Goal: Task Accomplishment & Management: Complete application form

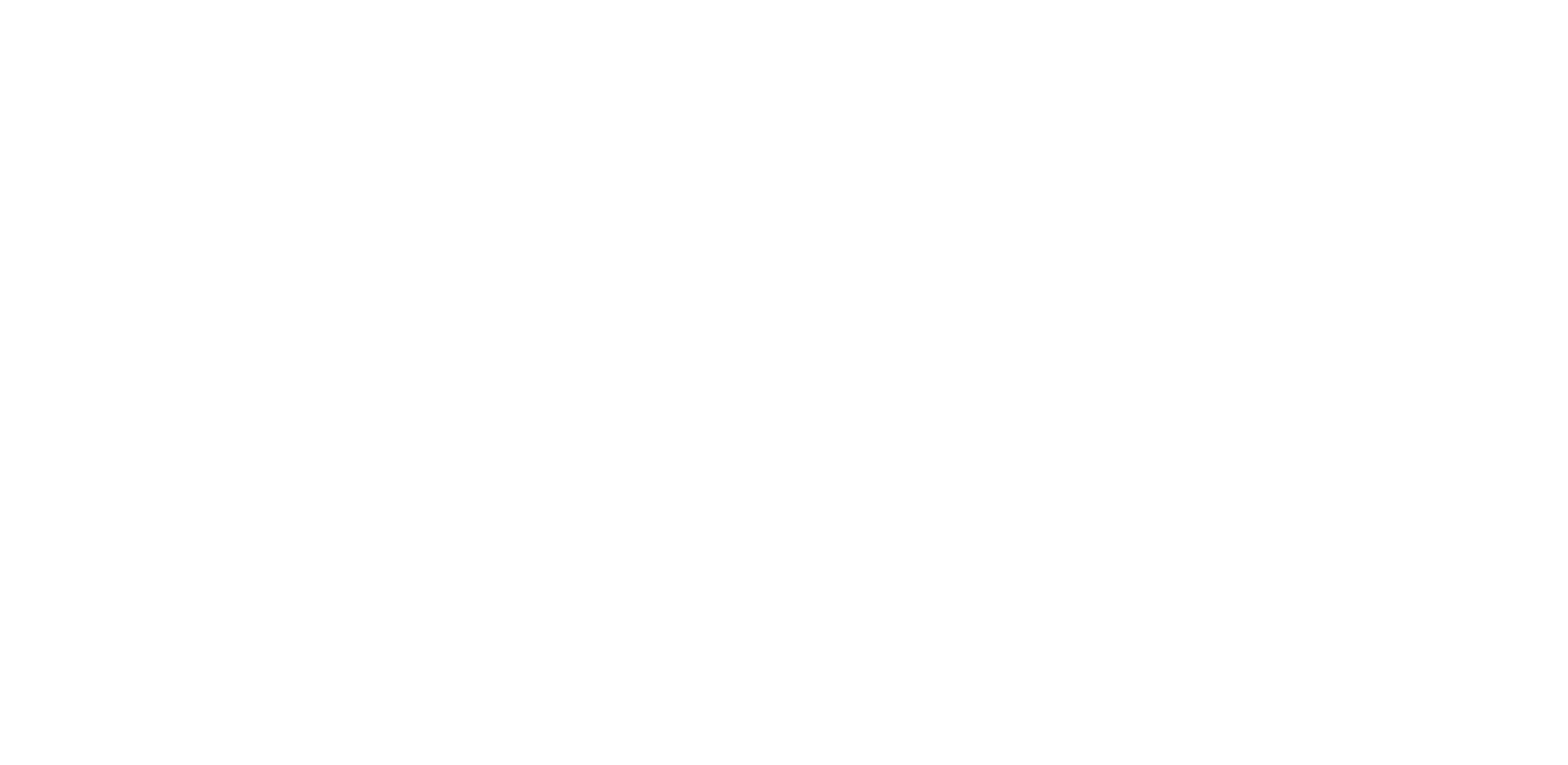
click at [18, 0] on html at bounding box center [784, 0] width 1568 height 0
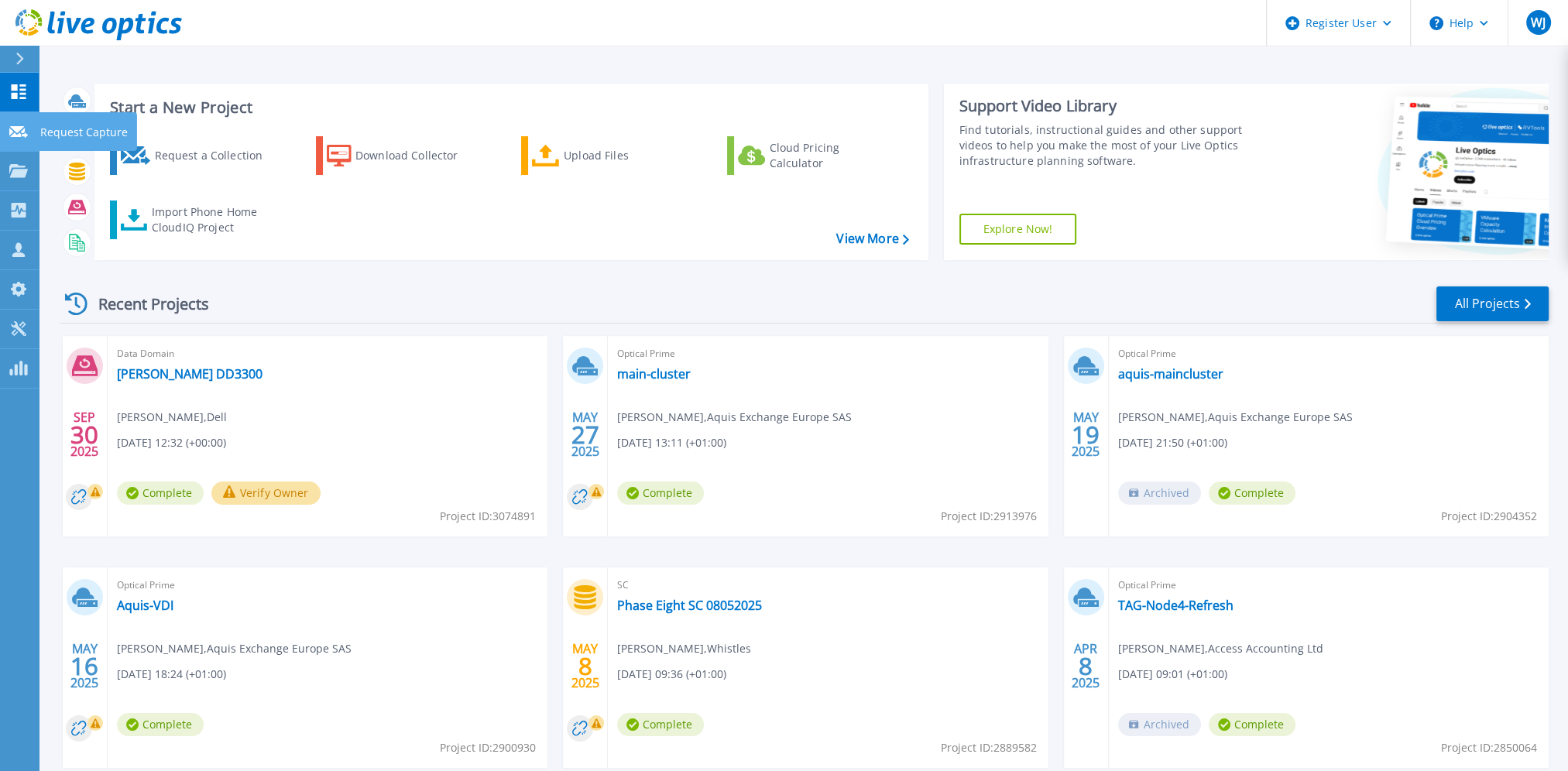
click at [16, 131] on icon at bounding box center [18, 132] width 19 height 12
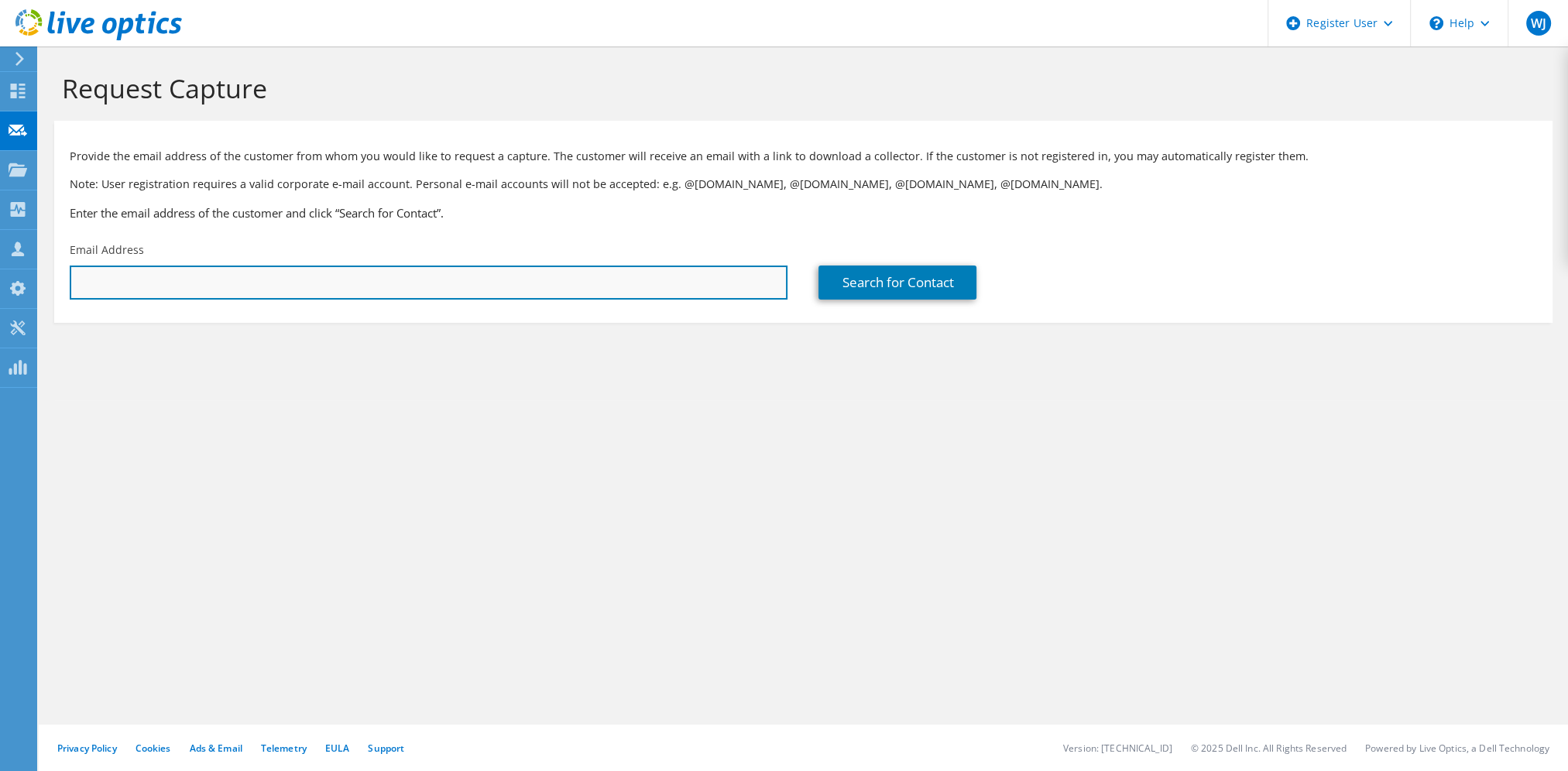
click at [130, 283] on input "text" at bounding box center [429, 282] width 718 height 35
paste input "Simon Rand <simon.rand@hexegic.com>"
drag, startPoint x: 149, startPoint y: 279, endPoint x: 41, endPoint y: 283, distance: 108.1
click at [41, 283] on section "Request Capture Provide the email address of the customer from whom you would l…" at bounding box center [803, 223] width 1530 height 354
click at [261, 285] on input "simon.rand@hexegic.com>" at bounding box center [429, 282] width 718 height 35
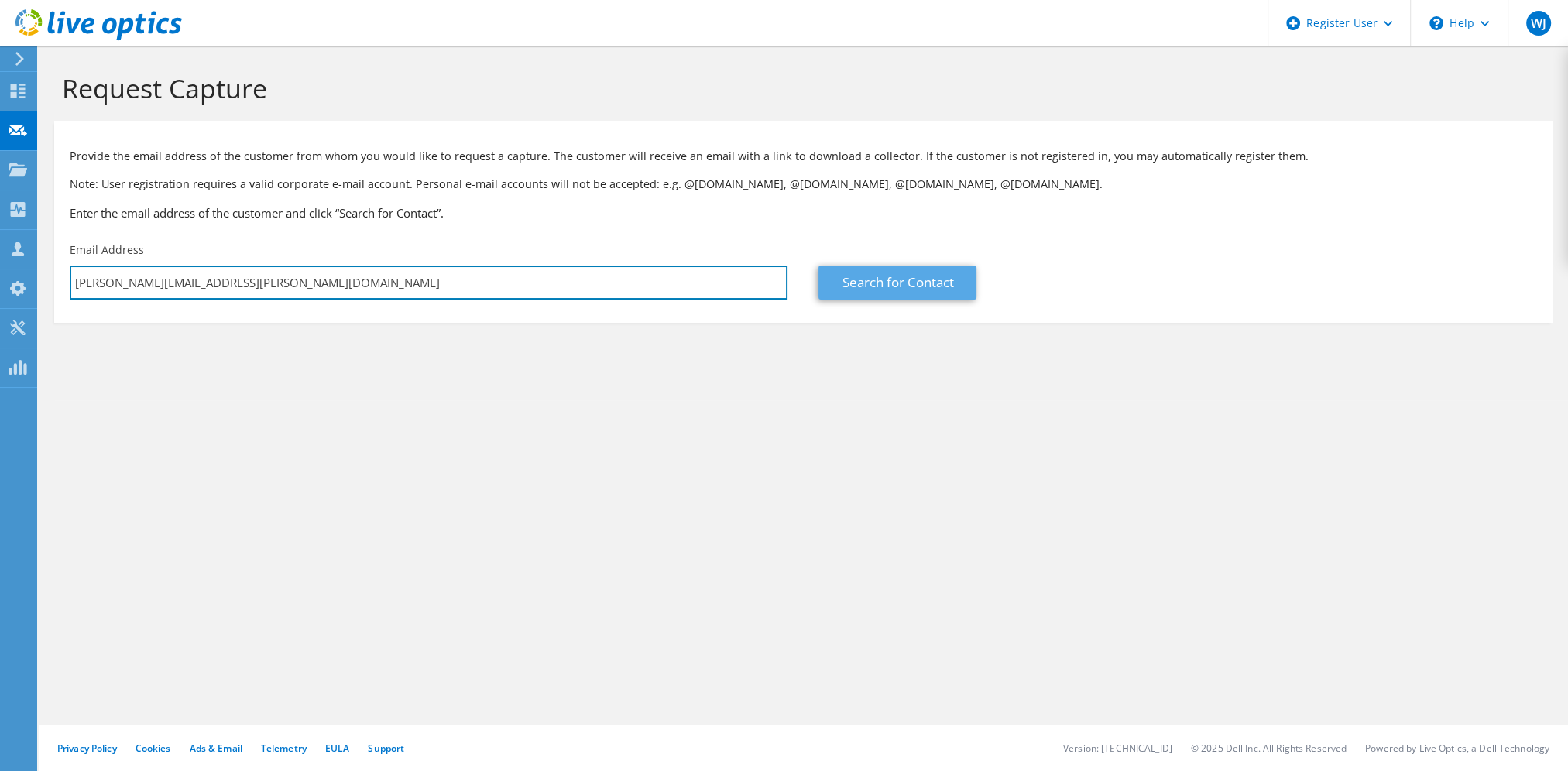
type input "simon.rand@hexegic.com"
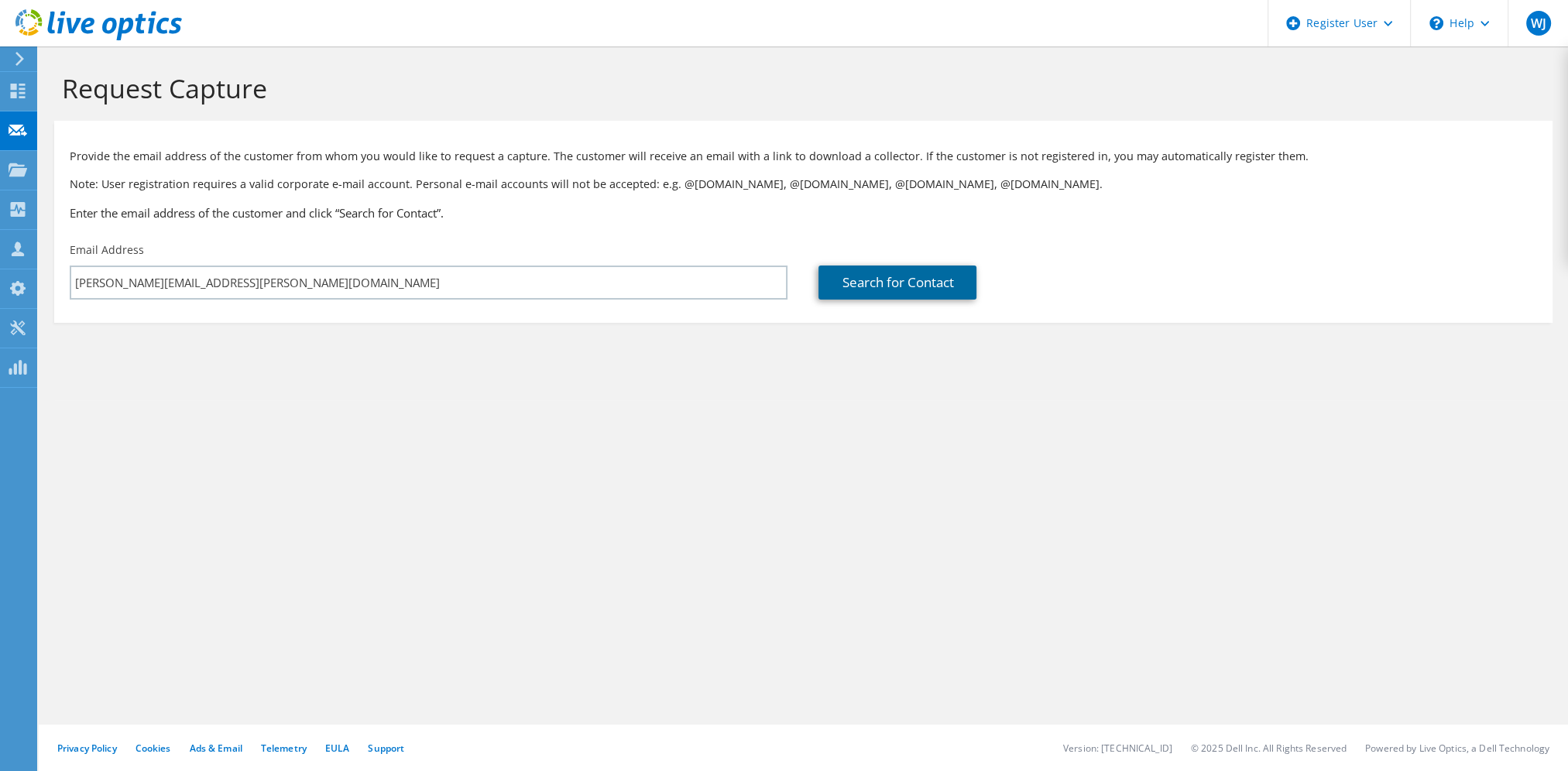
click at [909, 282] on link "Search for Contact" at bounding box center [897, 282] width 158 height 35
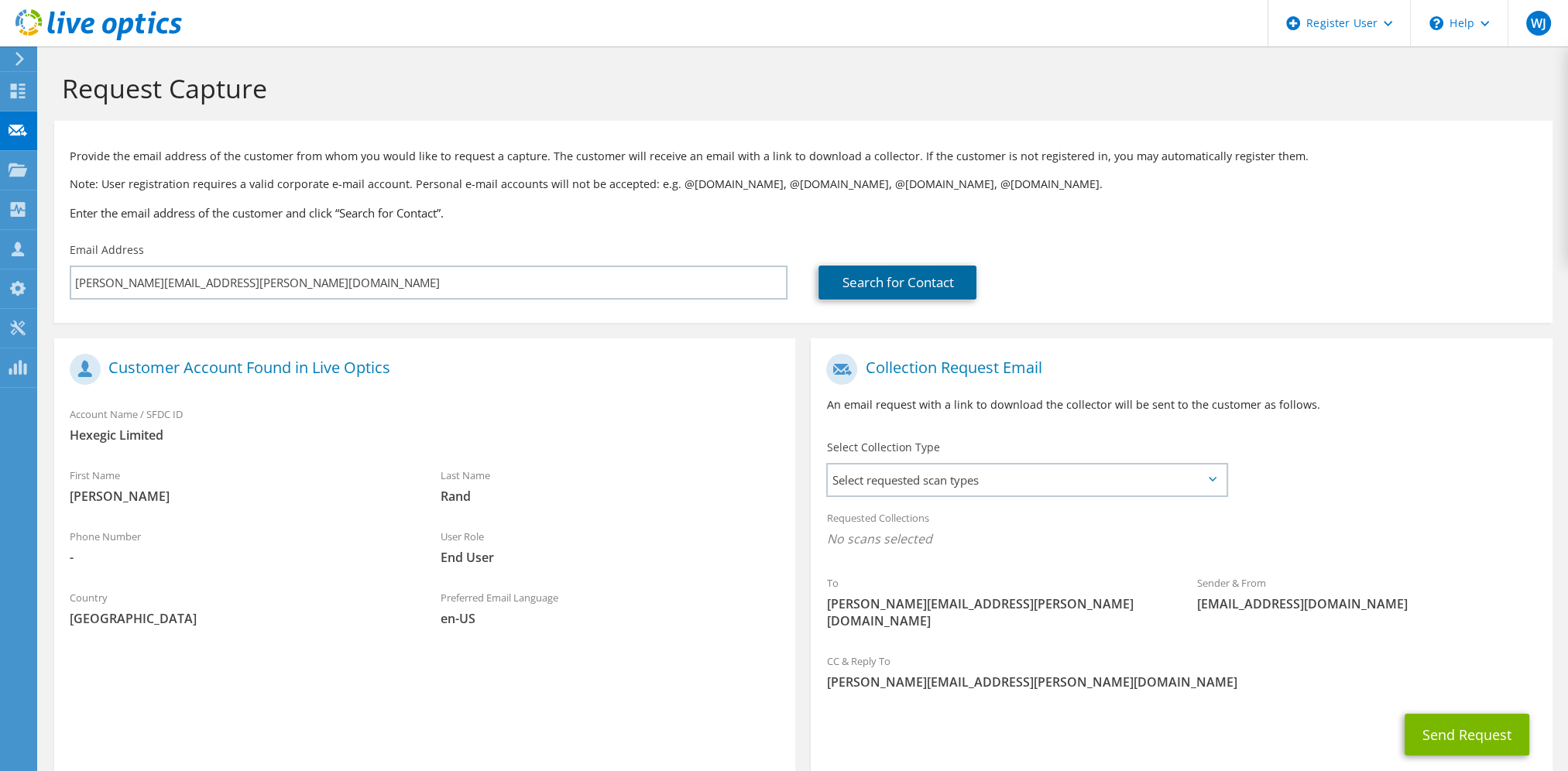
scroll to position [77, 0]
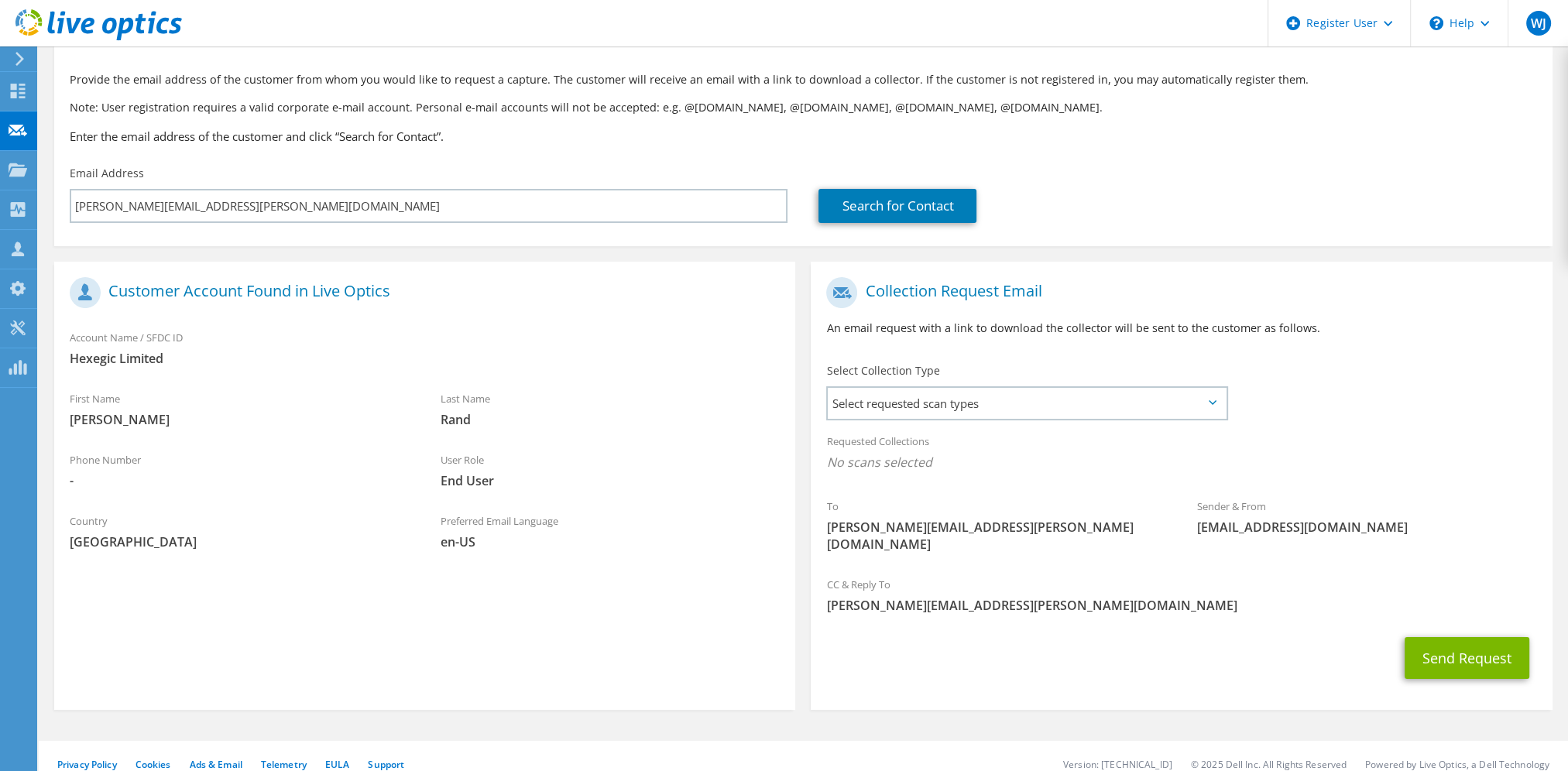
click at [1211, 402] on icon at bounding box center [1213, 402] width 8 height 5
click at [1200, 402] on span "Select requested scan types" at bounding box center [1026, 402] width 397 height 31
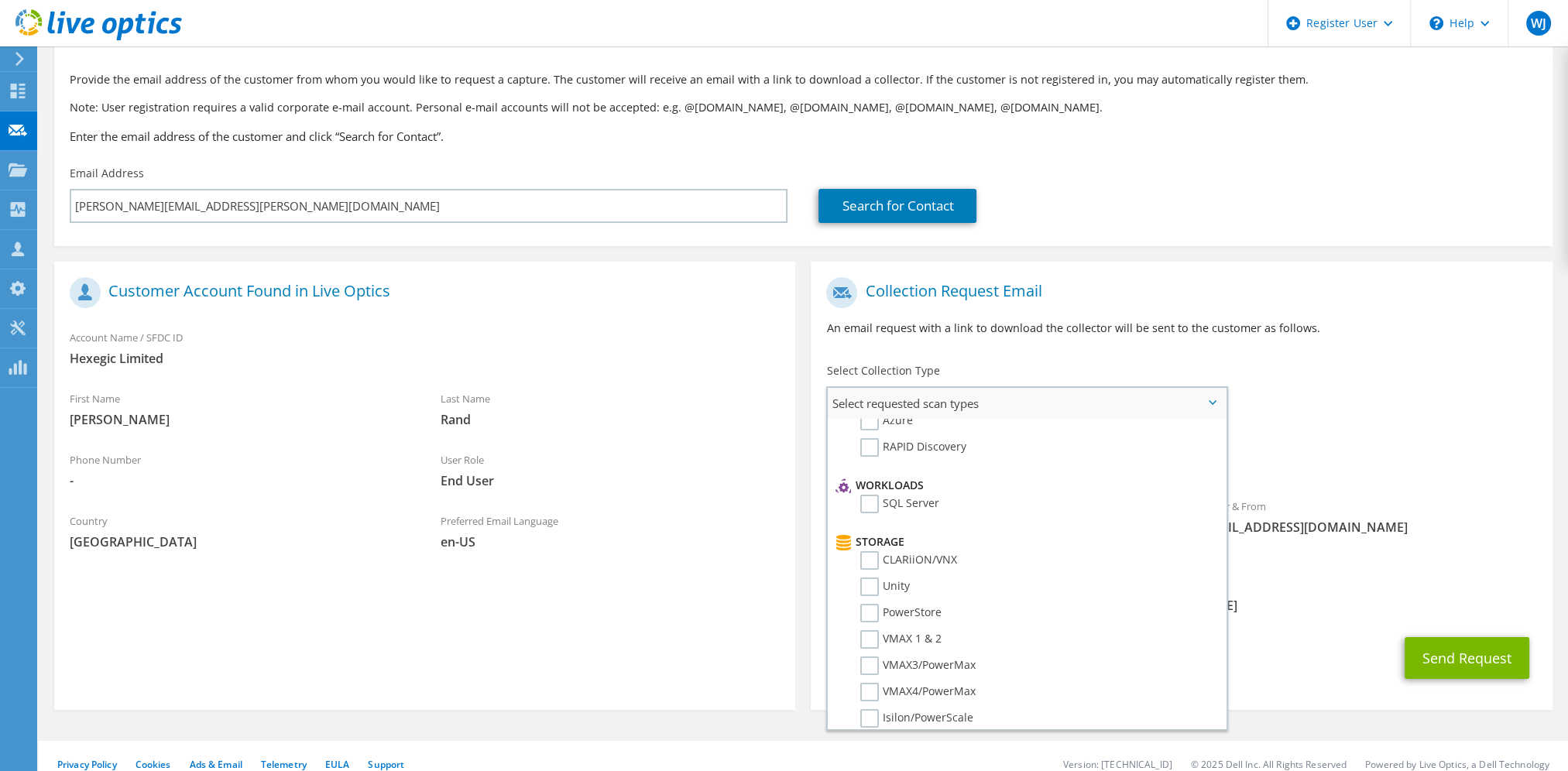
scroll to position [0, 0]
click at [869, 449] on label "Optical Prime" at bounding box center [906, 451] width 93 height 19
click at [0, 0] on input "Optical Prime" at bounding box center [0, 0] width 0 height 0
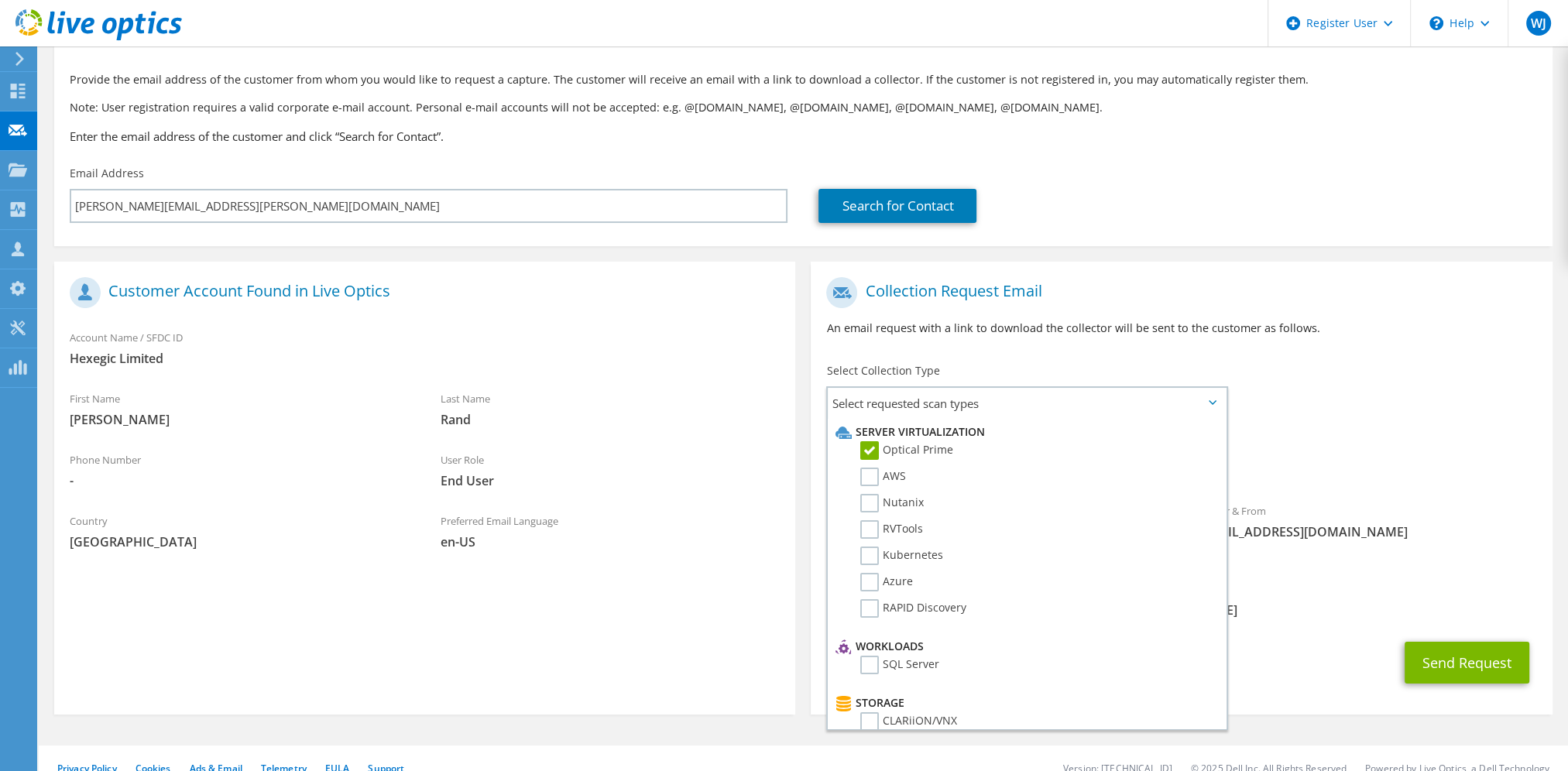
click at [1455, 531] on span "[EMAIL_ADDRESS][DOMAIN_NAME]" at bounding box center [1367, 531] width 340 height 17
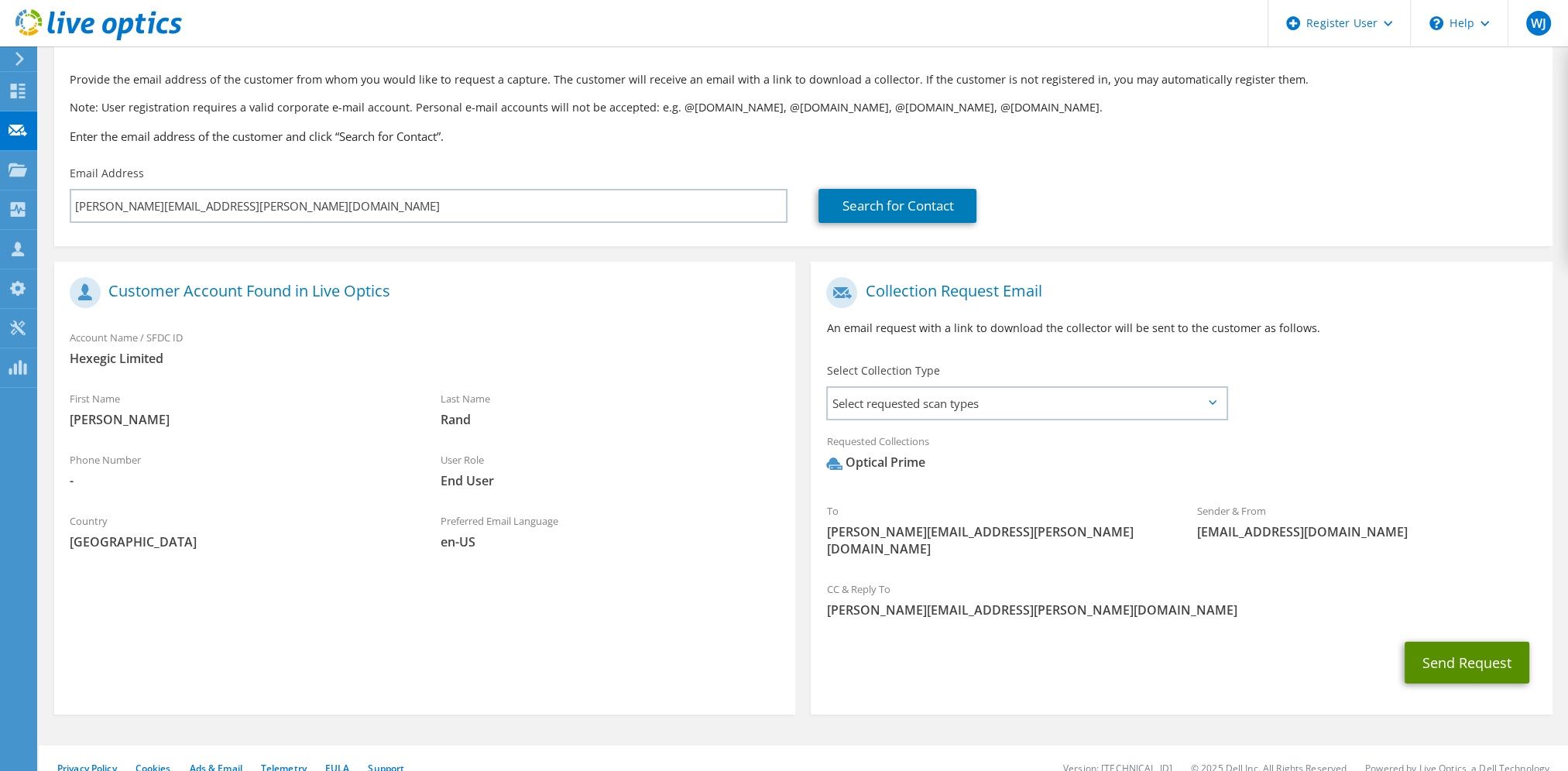
click at [1462, 647] on button "Send Request" at bounding box center [1466, 663] width 124 height 41
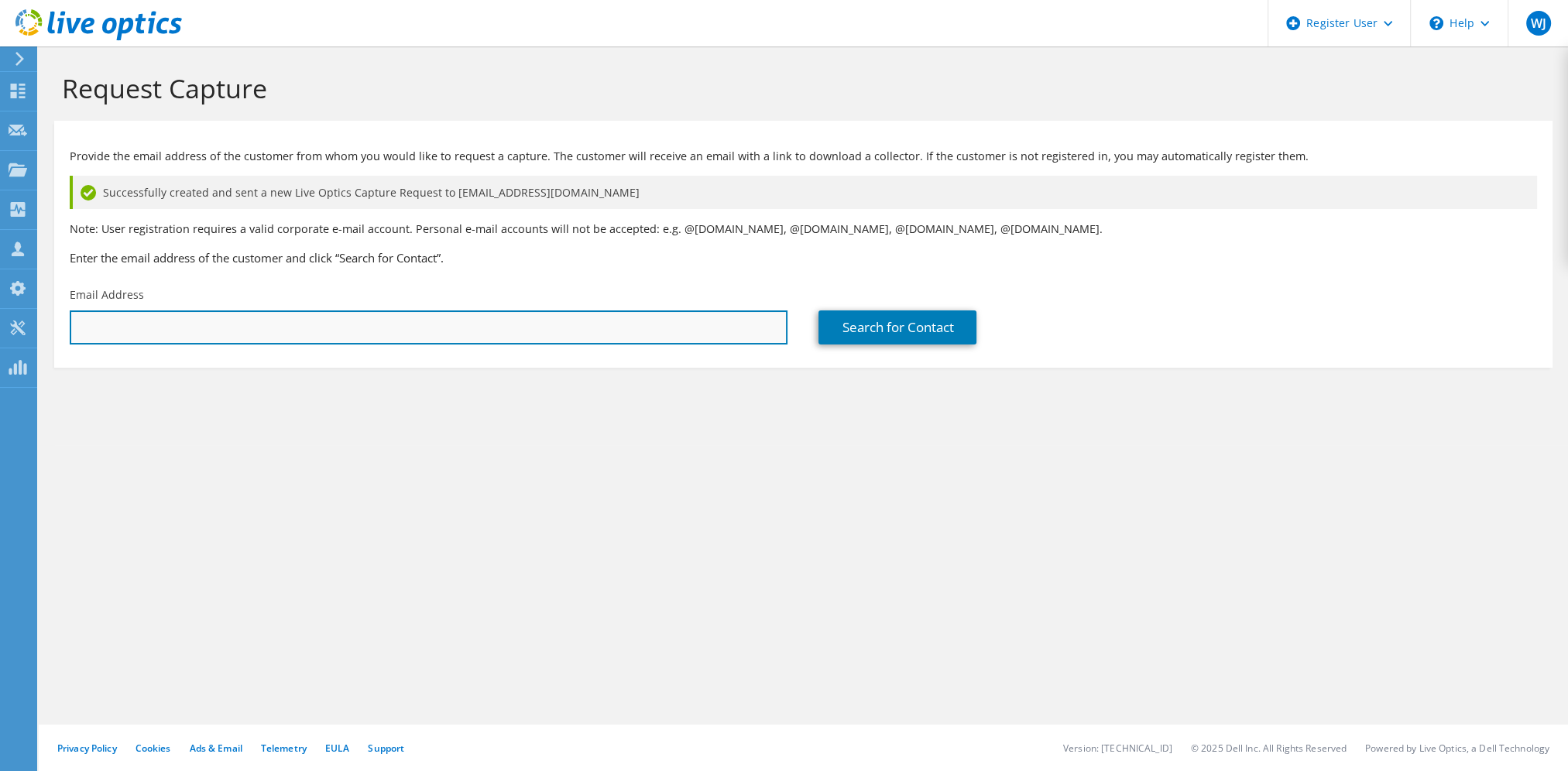
click at [135, 324] on input "text" at bounding box center [429, 327] width 718 height 35
type input "simon.rand@hexegic.com"
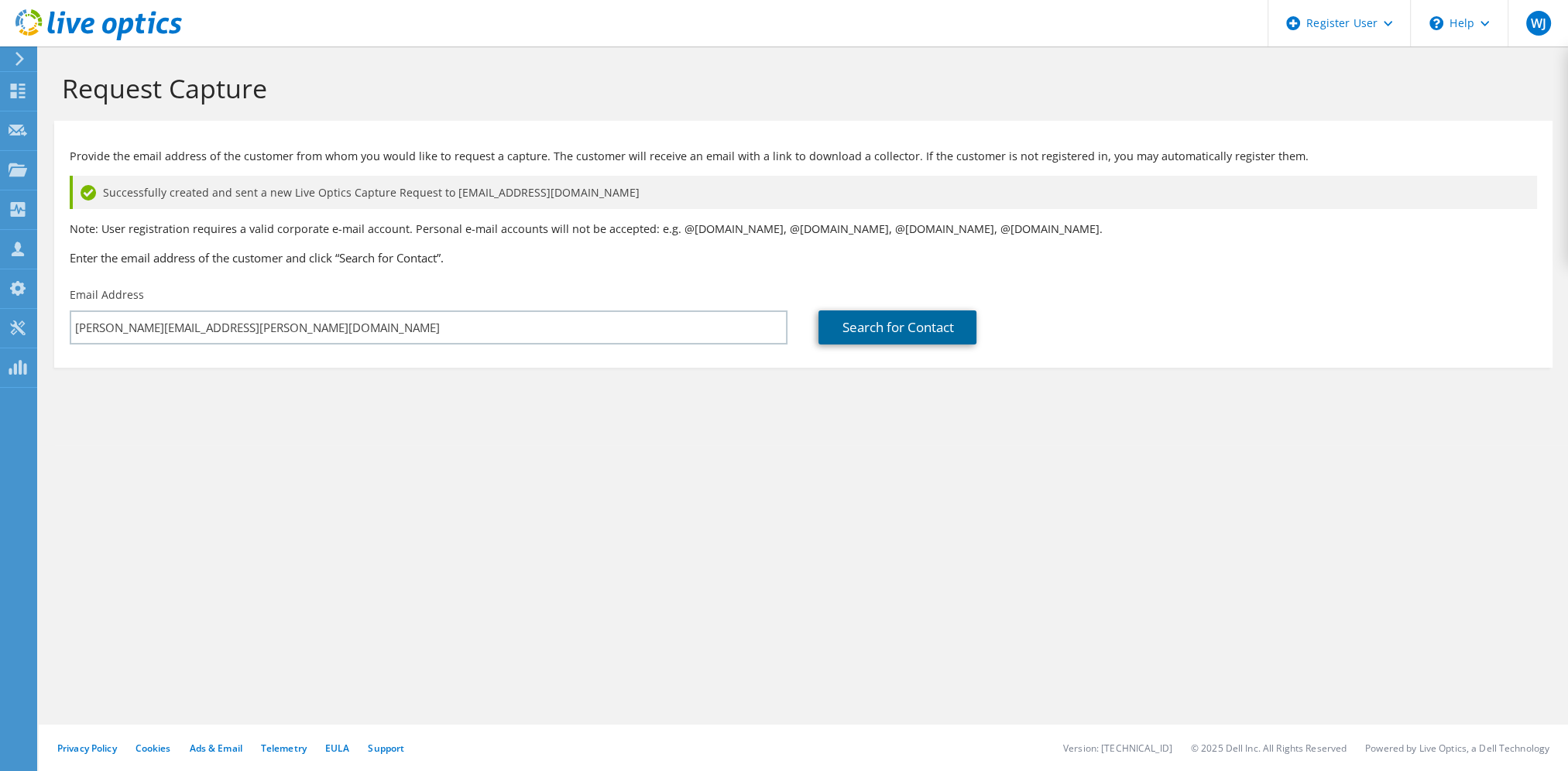
click at [900, 325] on link "Search for Contact" at bounding box center [897, 327] width 158 height 35
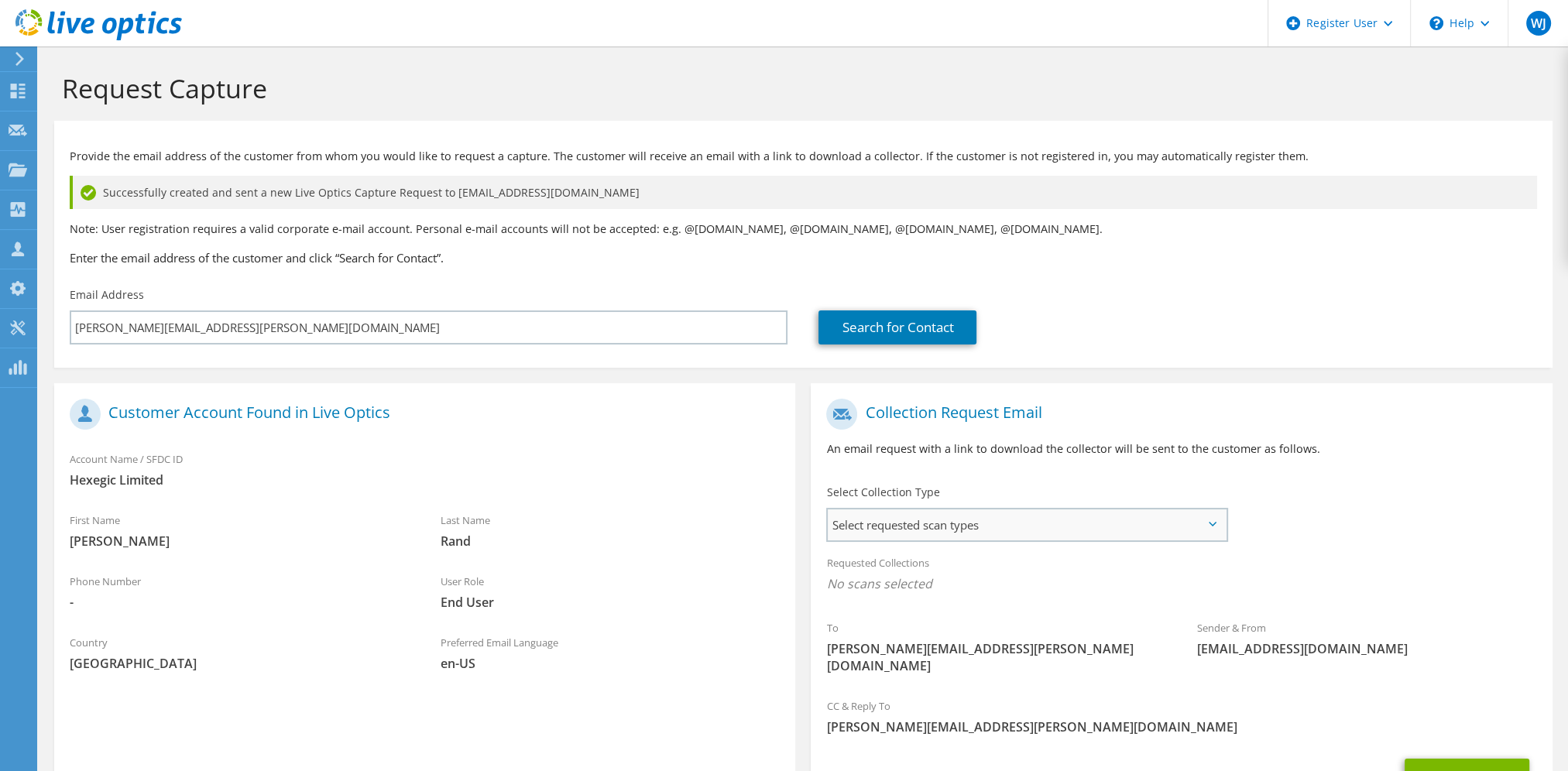
click at [1123, 526] on span "Select requested scan types" at bounding box center [1026, 525] width 397 height 31
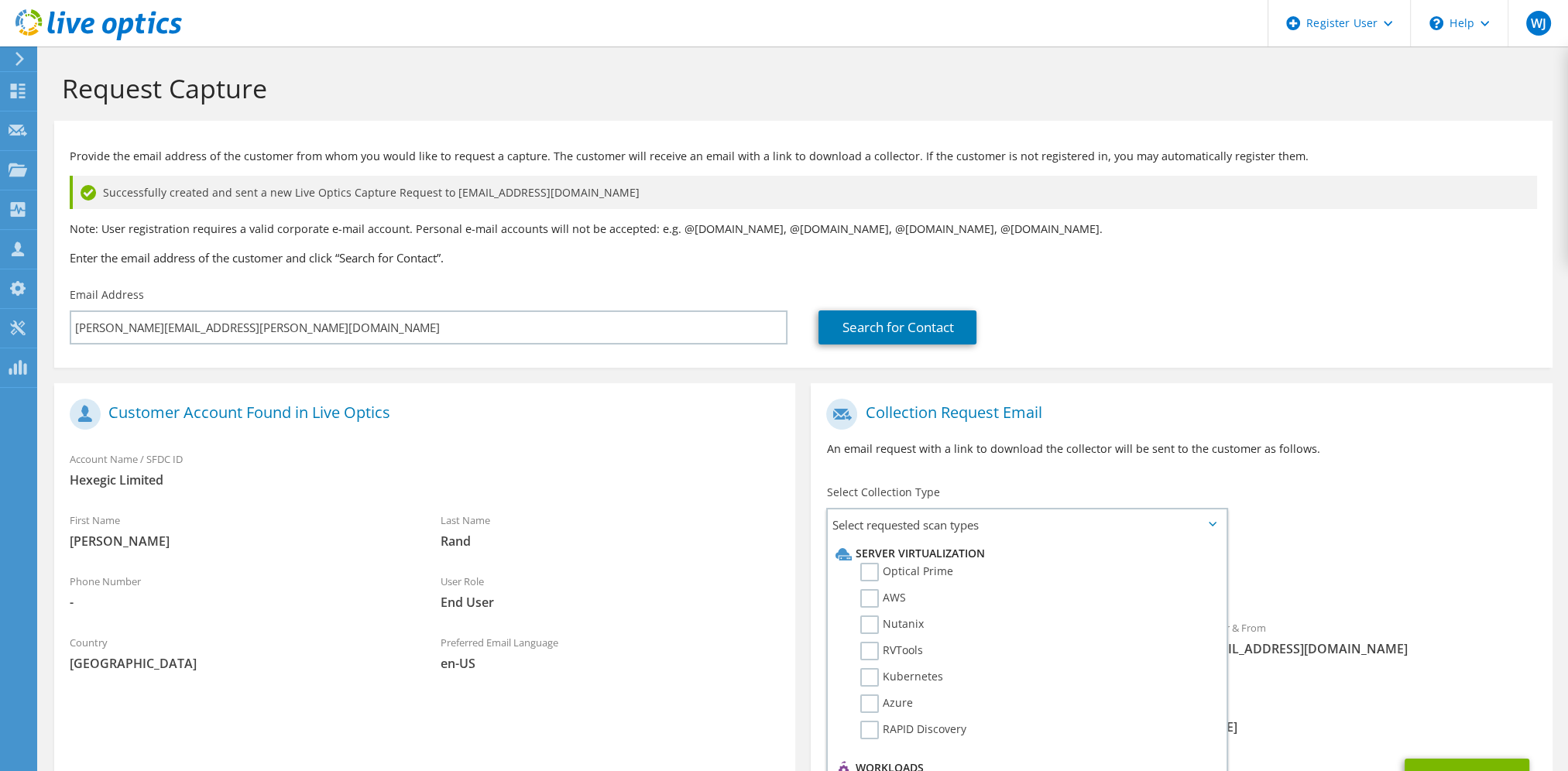
scroll to position [121, 0]
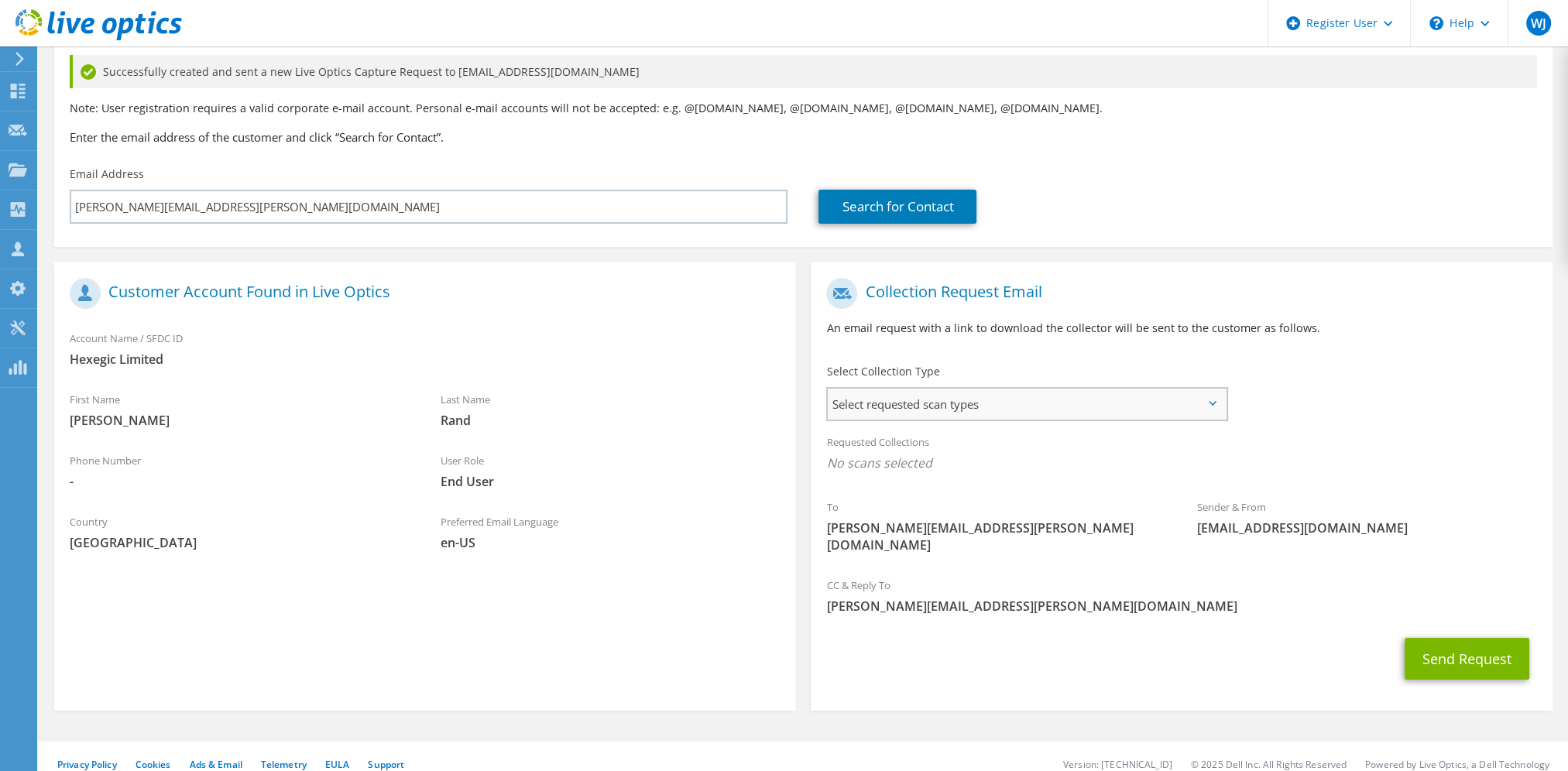
click at [1192, 398] on span "Select requested scan types" at bounding box center [1026, 403] width 397 height 31
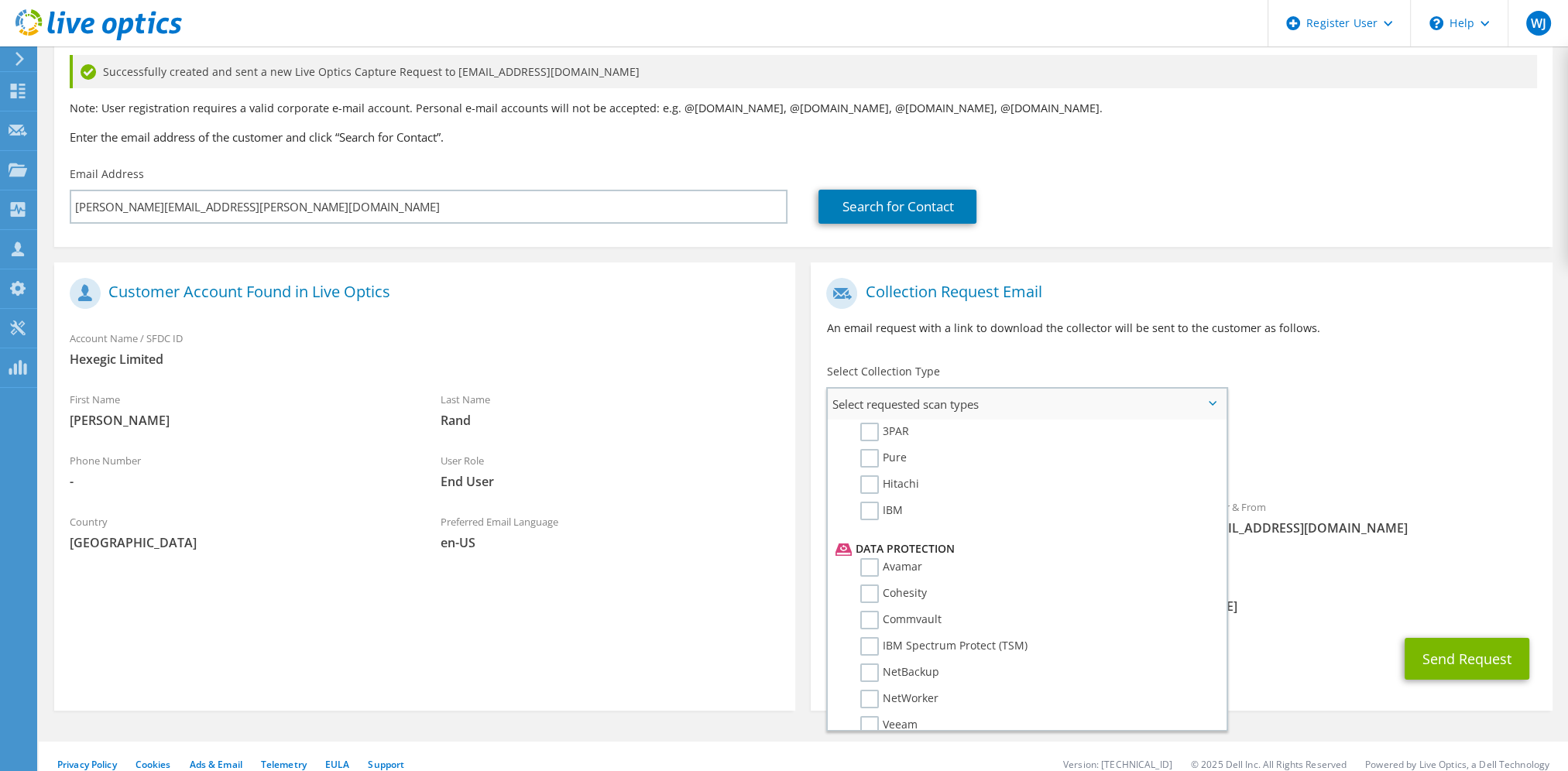
scroll to position [664, 0]
click at [866, 716] on label "Dossier" at bounding box center [891, 725] width 61 height 19
click at [0, 0] on input "Dossier" at bounding box center [0, 0] width 0 height 0
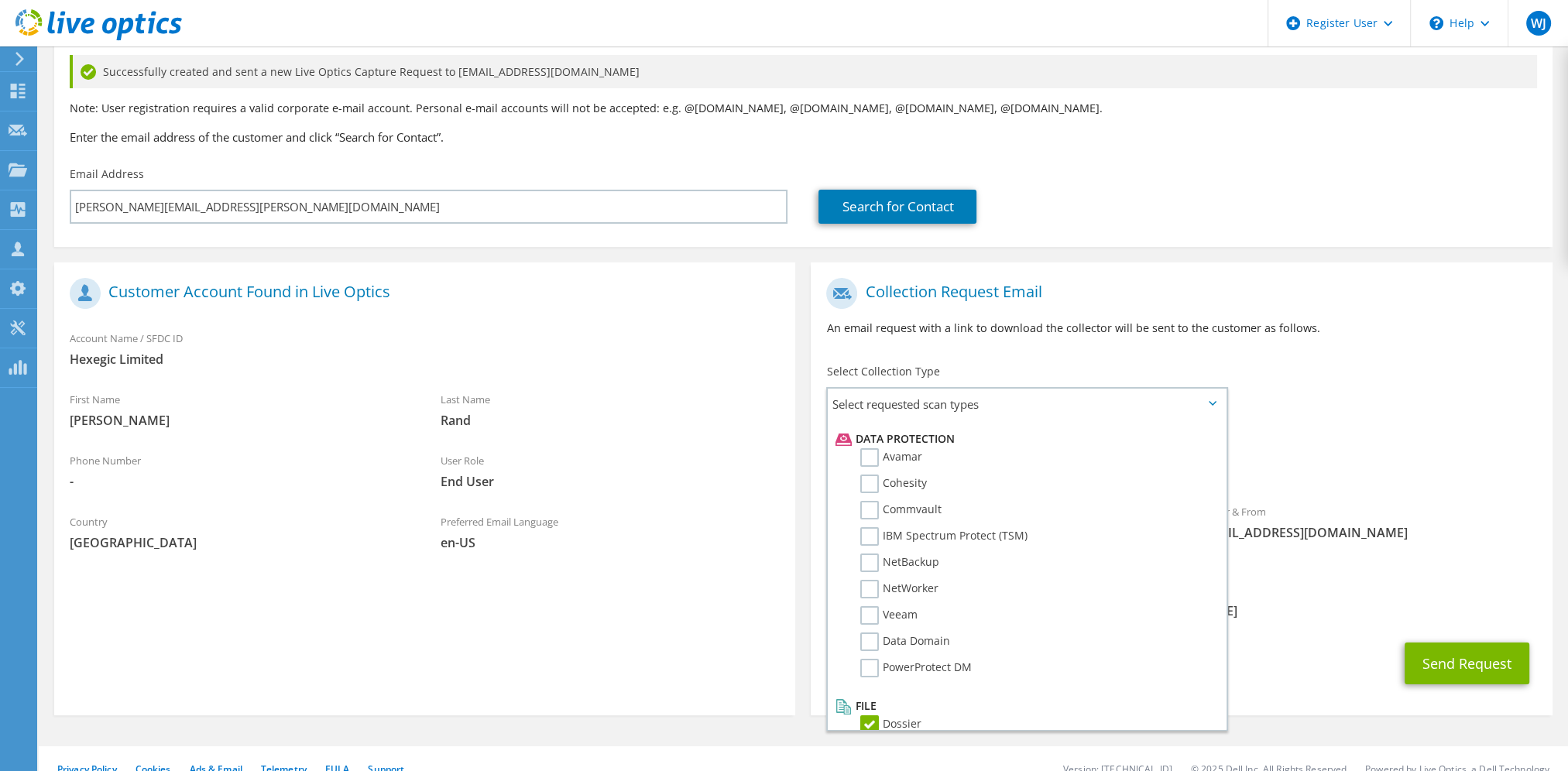
click at [1453, 373] on div "To simon.rand@hexegic.com Sender & From liveoptics@liveoptics.com" at bounding box center [1180, 422] width 741 height 304
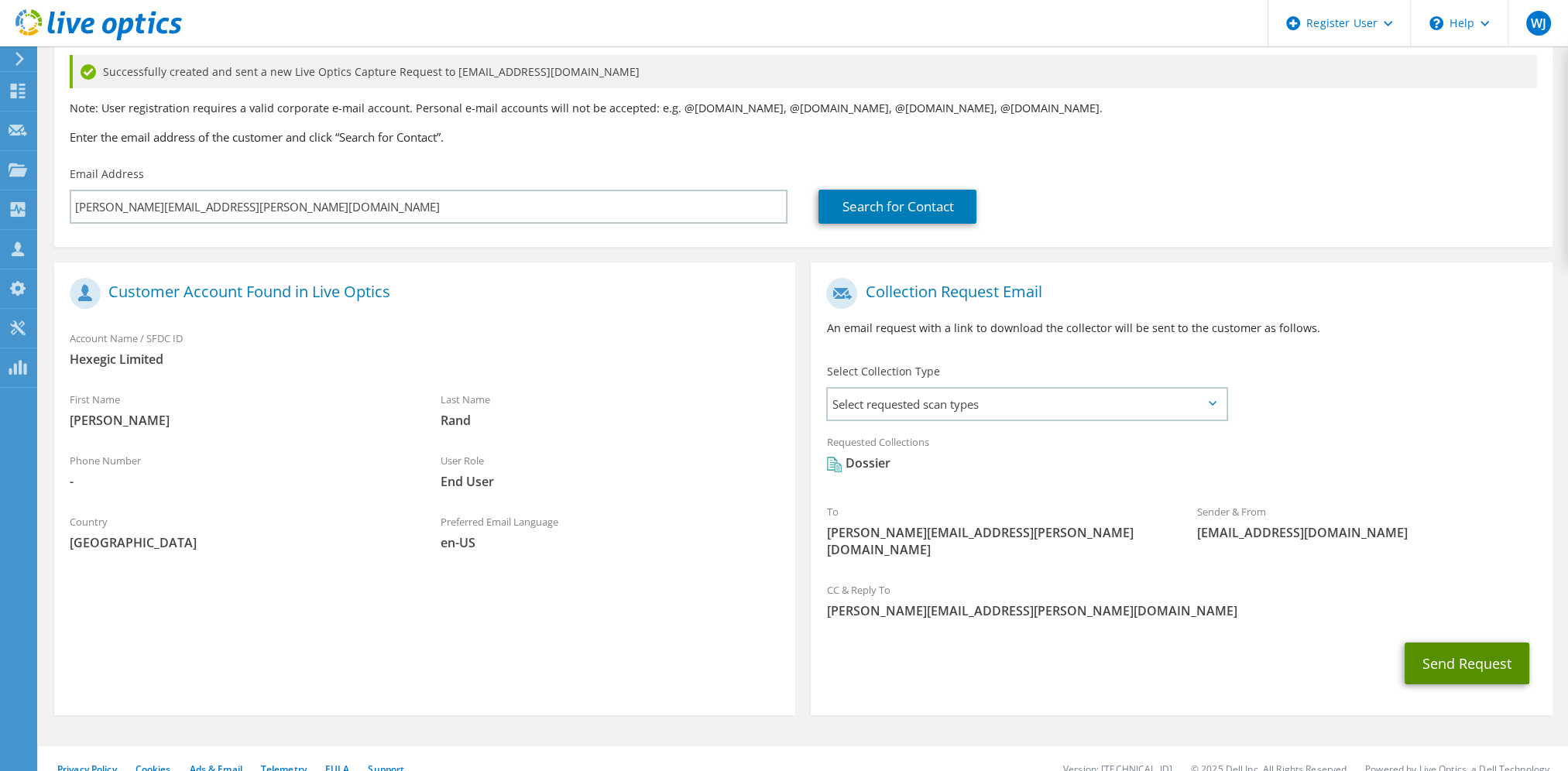
click at [1479, 644] on button "Send Request" at bounding box center [1466, 664] width 124 height 41
